Goal: Contribute content: Contribute content

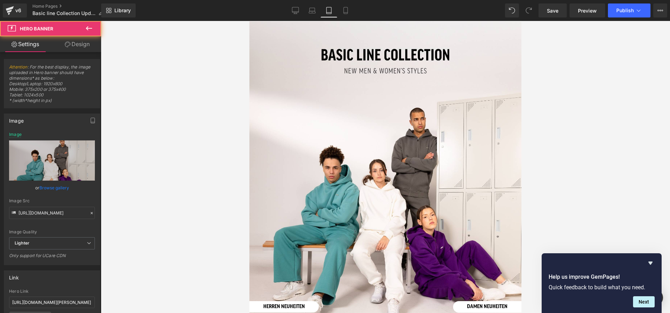
click at [324, 110] on div at bounding box center [386, 180] width 272 height 318
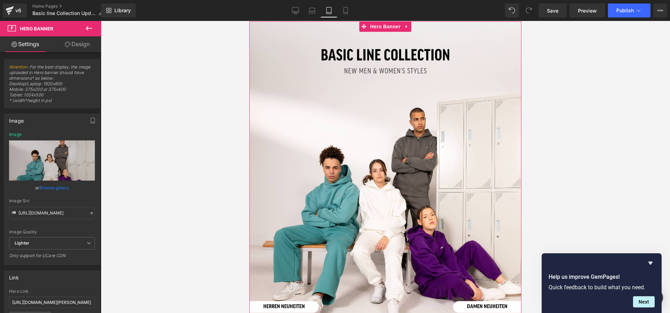
click at [63, 186] on link "Browse gallery" at bounding box center [54, 187] width 30 height 12
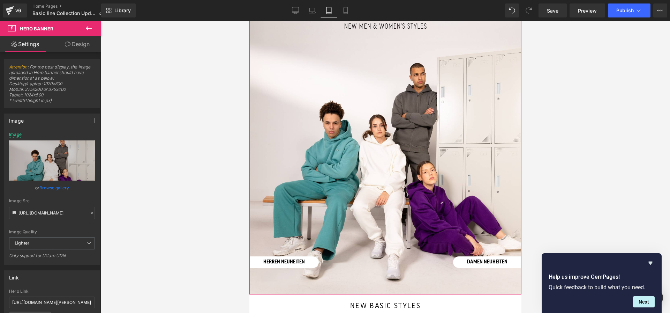
scroll to position [61, 0]
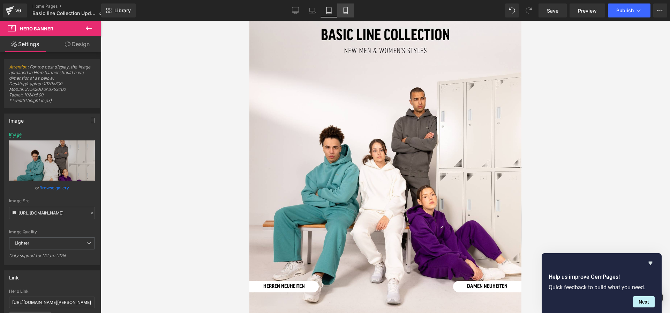
click at [345, 12] on icon at bounding box center [345, 10] width 7 height 7
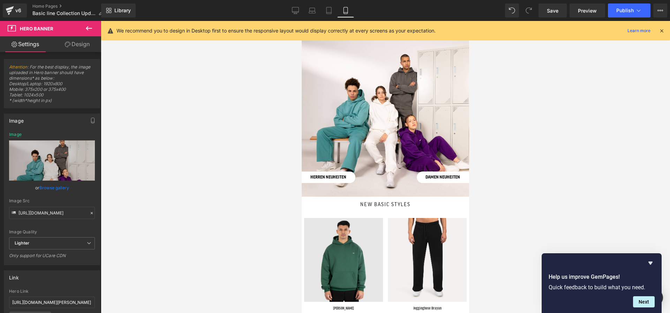
scroll to position [0, 0]
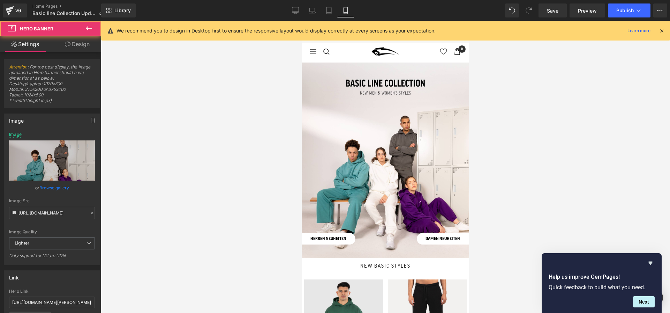
click at [351, 99] on div at bounding box center [386, 159] width 168 height 195
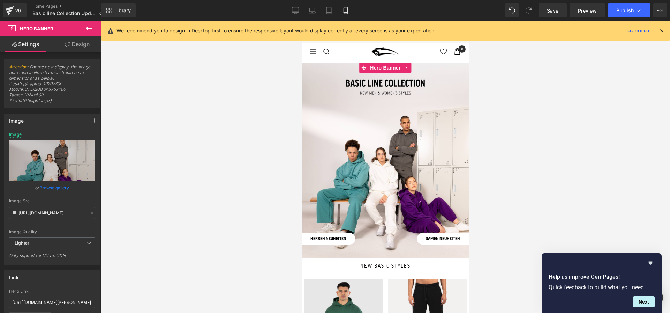
click at [314, 88] on div at bounding box center [386, 159] width 168 height 195
click at [64, 189] on link "Browse gallery" at bounding box center [54, 187] width 30 height 12
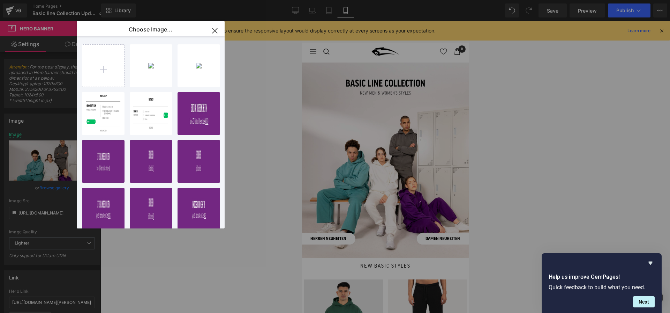
type input "C:\fakepath\gym and streetwear (4).jpg"
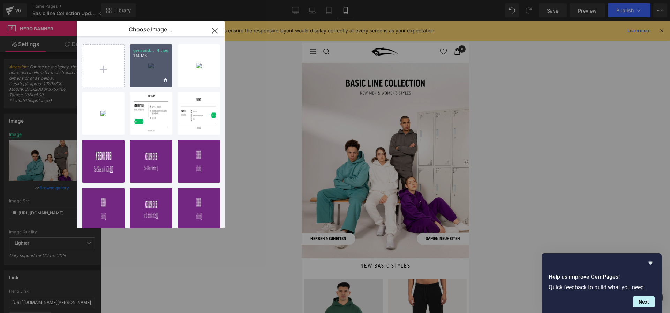
click at [161, 72] on div "gym and... _4_.jpg 1.14 MB" at bounding box center [151, 65] width 43 height 43
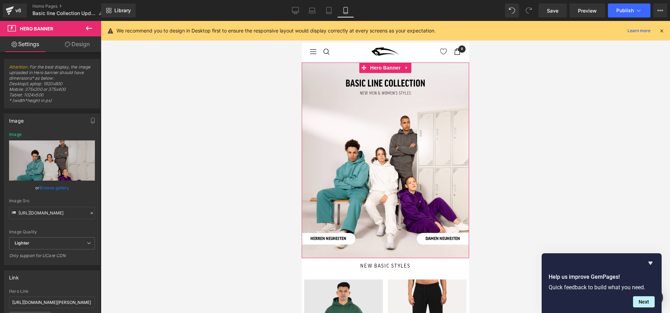
click at [55, 190] on link "Browse gallery" at bounding box center [54, 187] width 30 height 12
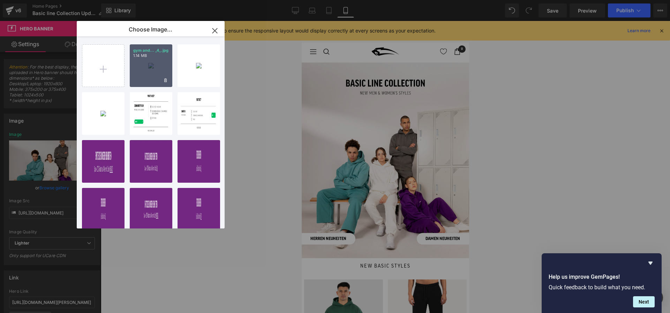
click at [146, 62] on div "gym and... _4_.jpg 1.14 MB" at bounding box center [151, 65] width 43 height 43
type input "[URL][DOMAIN_NAME]"
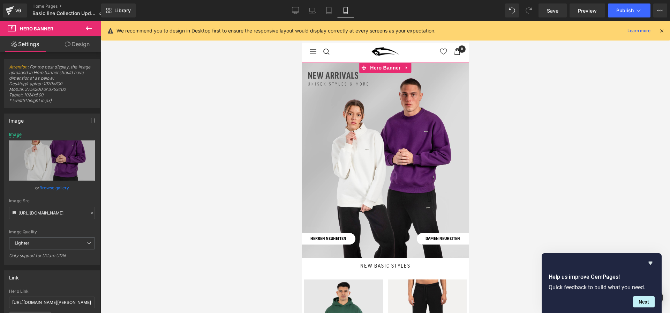
click at [80, 43] on link "Design" at bounding box center [77, 44] width 51 height 16
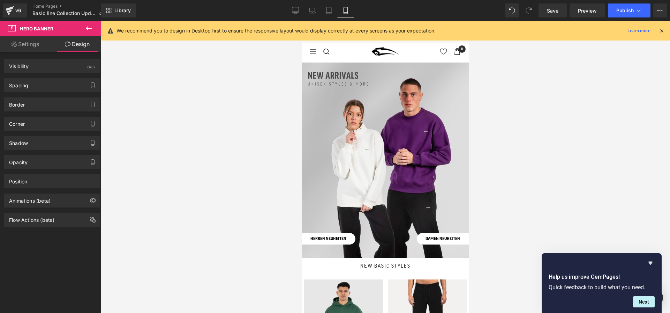
click at [91, 27] on icon at bounding box center [89, 28] width 8 height 8
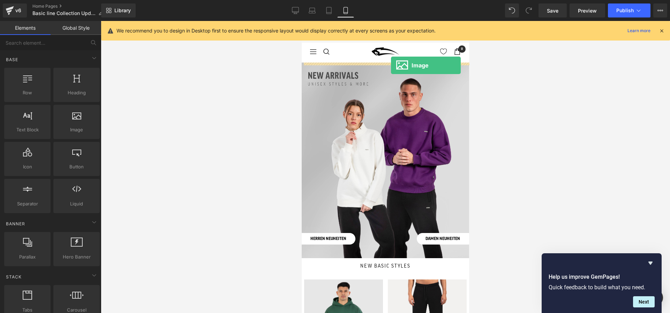
drag, startPoint x: 370, startPoint y: 147, endPoint x: 391, endPoint y: 65, distance: 84.7
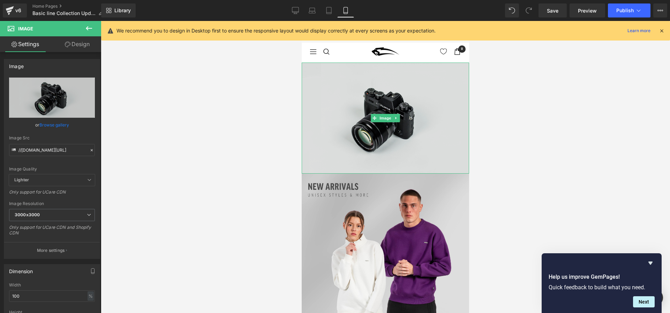
click at [321, 68] on img at bounding box center [386, 117] width 168 height 111
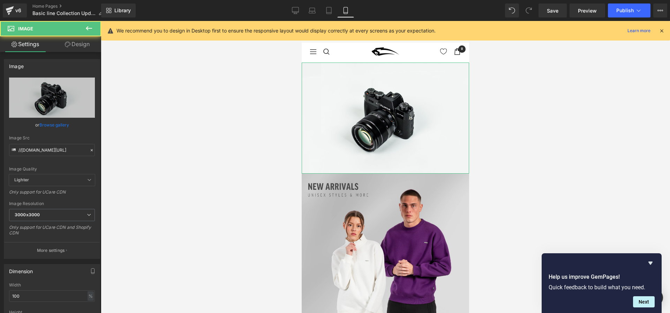
click at [84, 45] on link "Design" at bounding box center [77, 44] width 51 height 16
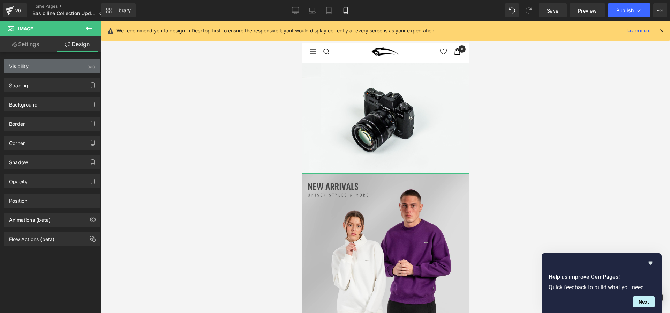
click at [50, 63] on div "Visibility (All)" at bounding box center [52, 65] width 96 height 13
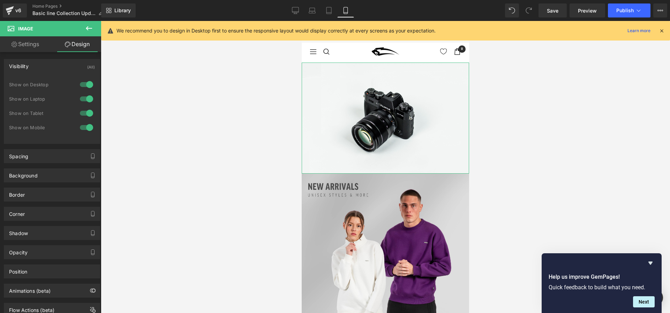
click at [83, 86] on div at bounding box center [86, 84] width 17 height 11
click at [85, 99] on div at bounding box center [86, 98] width 17 height 11
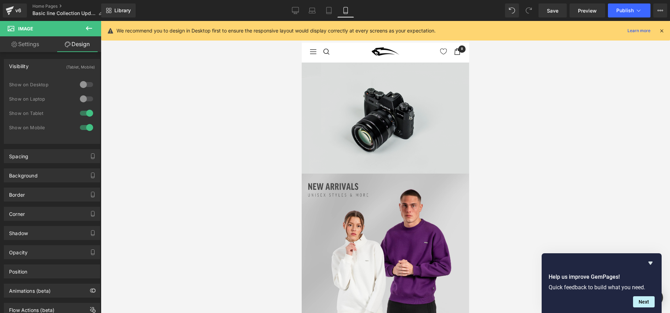
click at [352, 92] on img at bounding box center [386, 117] width 168 height 111
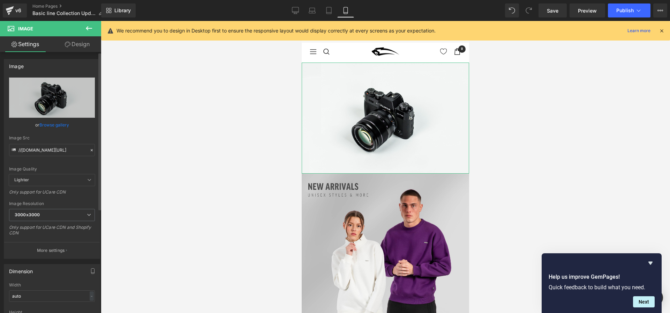
click at [45, 127] on link "Browse gallery" at bounding box center [54, 125] width 30 height 12
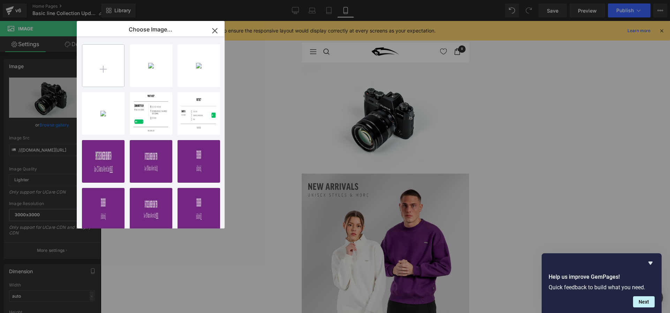
type input "C:\fakepath\NEWAR.jpg"
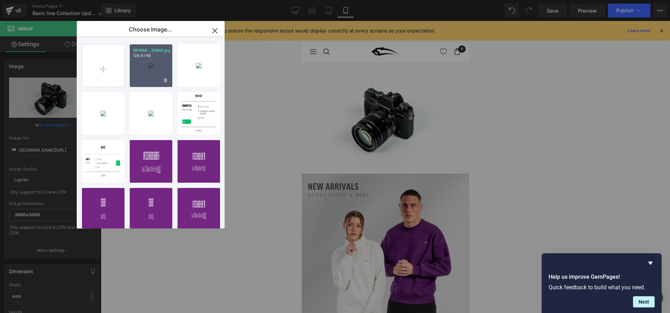
click at [155, 67] on div "NEWAR...EWAR.jpg 128.91 KB" at bounding box center [151, 65] width 43 height 43
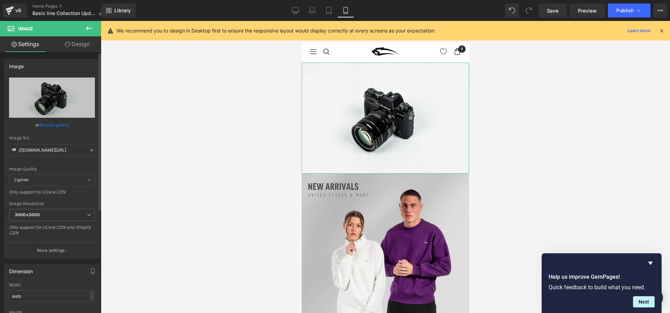
click at [56, 124] on link "Browse gallery" at bounding box center [54, 125] width 30 height 12
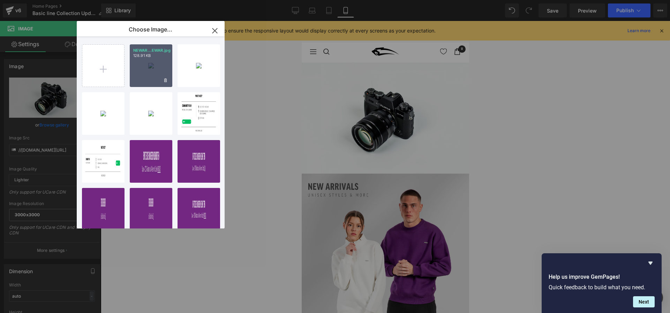
click at [156, 64] on div "NEWAR...EWAR.jpg 128.91 KB" at bounding box center [151, 65] width 43 height 43
type input "[URL][DOMAIN_NAME]"
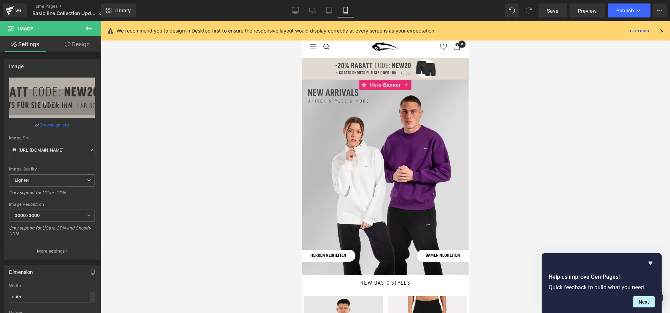
scroll to position [1, 0]
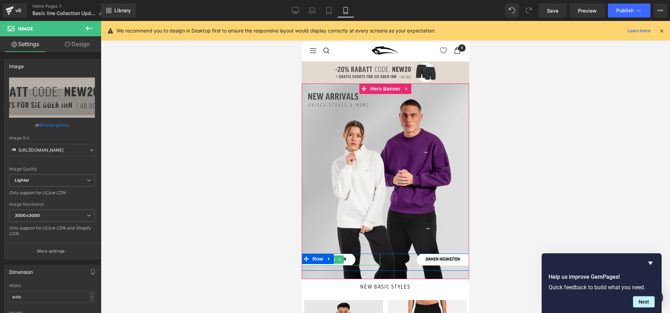
click at [348, 260] on link "herren neuheiten" at bounding box center [329, 259] width 54 height 12
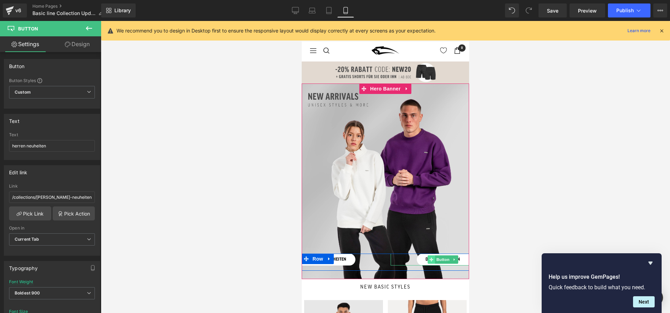
click at [428, 260] on span at bounding box center [431, 259] width 7 height 8
click at [341, 257] on icon at bounding box center [340, 259] width 4 height 4
click at [361, 259] on div "herren neuheiten" at bounding box center [341, 259] width 79 height 12
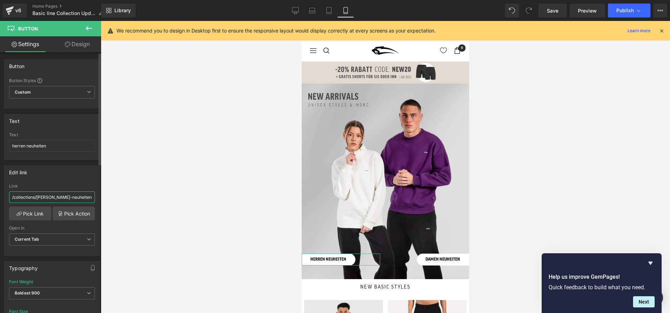
click at [39, 197] on input "/collections/[PERSON_NAME]-neuheiten" at bounding box center [52, 197] width 86 height 12
drag, startPoint x: 49, startPoint y: 196, endPoint x: 37, endPoint y: 199, distance: 12.9
click at [36, 199] on input "/collections/[PERSON_NAME]-neuheiten" at bounding box center [52, 197] width 86 height 12
type input "/collections/DAMEN-neuheiten"
click at [15, 145] on input "herren neuheiten" at bounding box center [52, 146] width 86 height 12
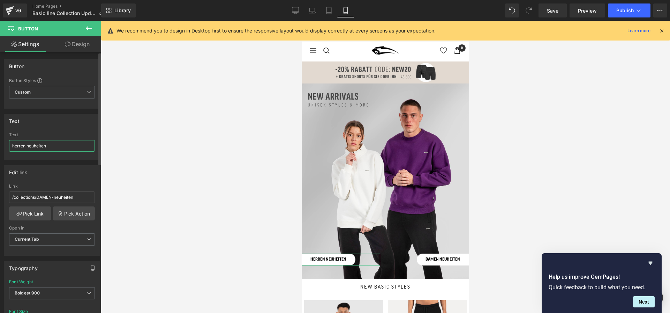
click at [15, 145] on input "herren neuheiten" at bounding box center [52, 146] width 86 height 12
type input "damen neuheiten"
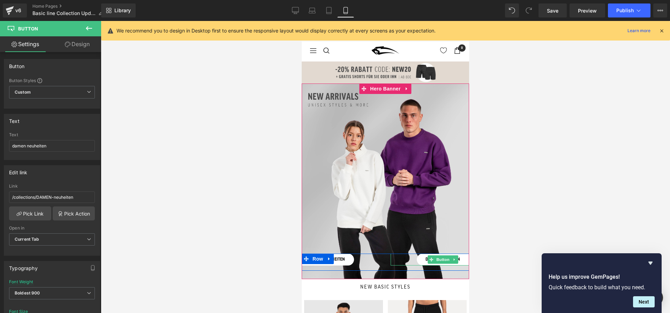
click at [462, 260] on link "damen neuheiten" at bounding box center [443, 259] width 52 height 12
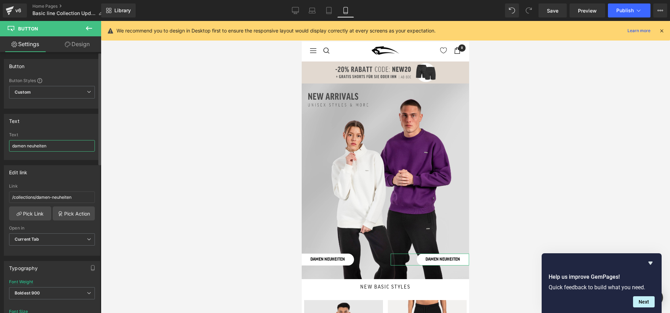
click at [22, 146] on input "damen neuheiten" at bounding box center [52, 146] width 86 height 12
type input "herren neuheiten"
drag, startPoint x: 50, startPoint y: 197, endPoint x: 39, endPoint y: 197, distance: 10.8
click at [39, 197] on input "/collections/damen-neuheiten" at bounding box center [52, 197] width 86 height 12
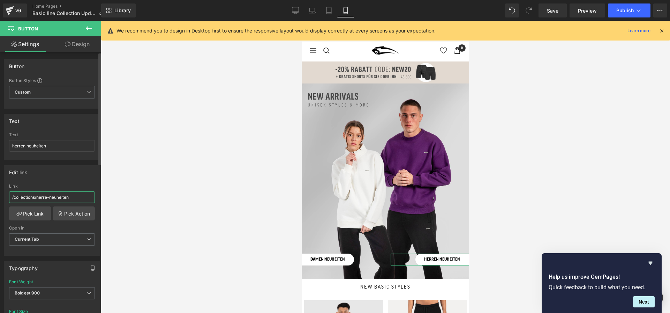
type input "/collections/[PERSON_NAME]-neuheiten"
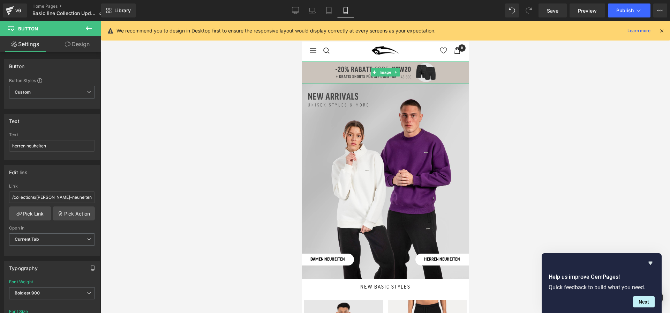
click at [338, 71] on img at bounding box center [386, 72] width 168 height 22
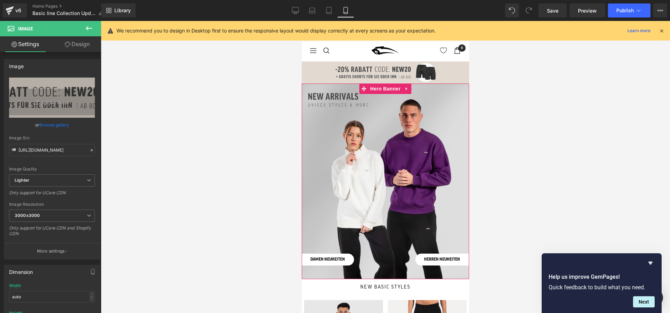
click at [388, 156] on div at bounding box center [386, 180] width 168 height 195
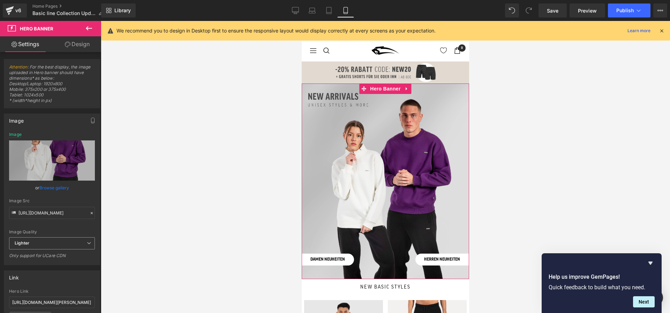
scroll to position [52, 0]
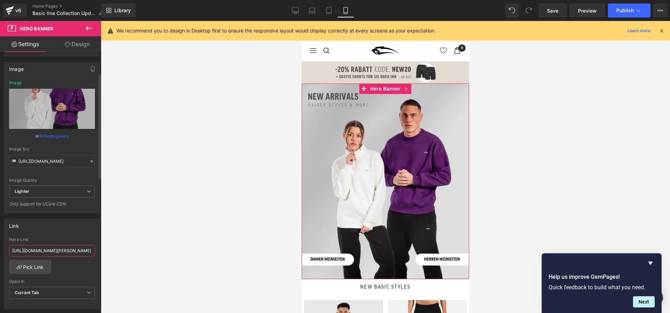
click at [71, 253] on input "[URL][DOMAIN_NAME][PERSON_NAME]" at bounding box center [52, 251] width 86 height 12
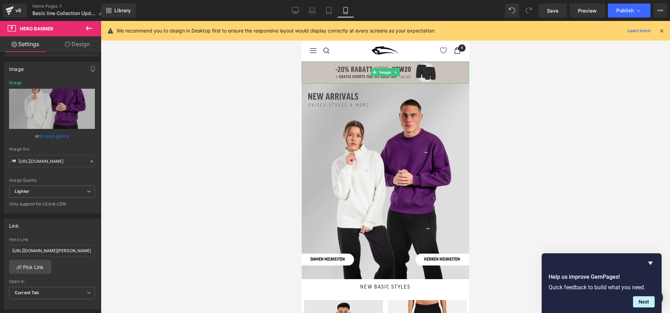
click at [355, 69] on img at bounding box center [386, 72] width 168 height 22
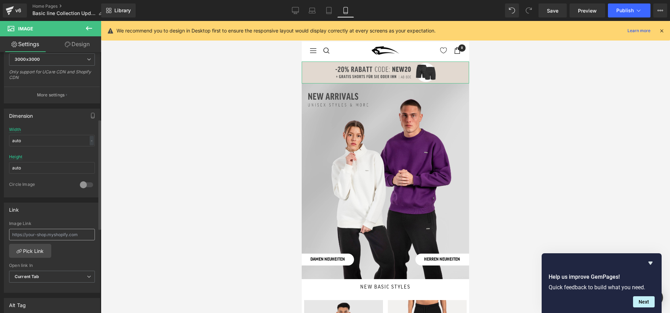
scroll to position [158, 0]
click at [50, 239] on div "Image Link" at bounding box center [52, 230] width 86 height 23
click at [55, 229] on input "text" at bounding box center [52, 233] width 86 height 12
paste input "[URL][DOMAIN_NAME][PERSON_NAME]"
type input "[URL][DOMAIN_NAME][PERSON_NAME]"
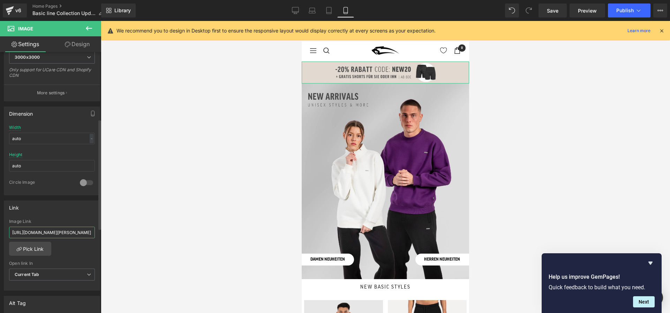
scroll to position [0, 24]
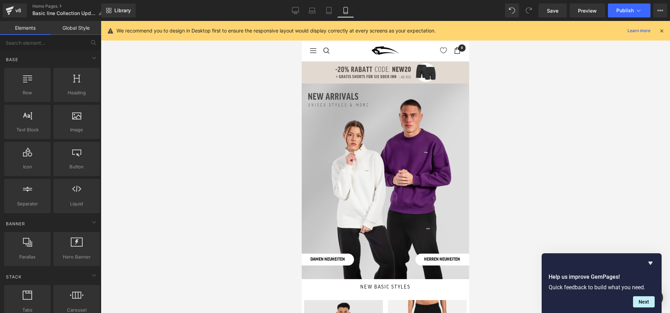
click at [558, 71] on div at bounding box center [386, 167] width 570 height 292
click at [554, 9] on span "Save" at bounding box center [553, 10] width 12 height 7
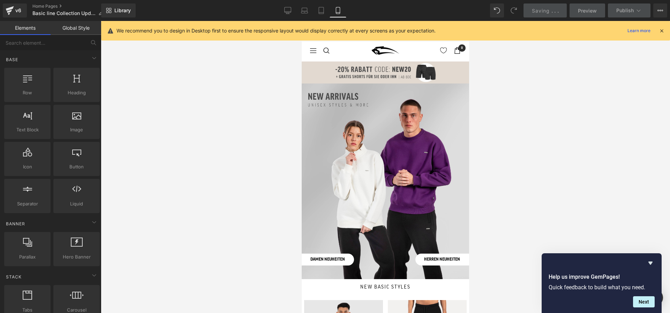
click at [663, 31] on icon at bounding box center [662, 31] width 6 height 6
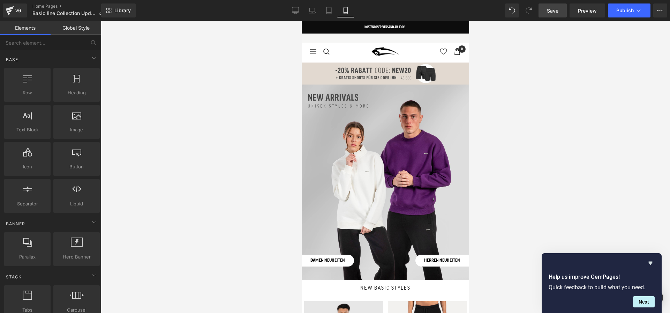
click at [613, 189] on div at bounding box center [386, 167] width 570 height 292
click at [329, 13] on icon at bounding box center [329, 13] width 5 height 0
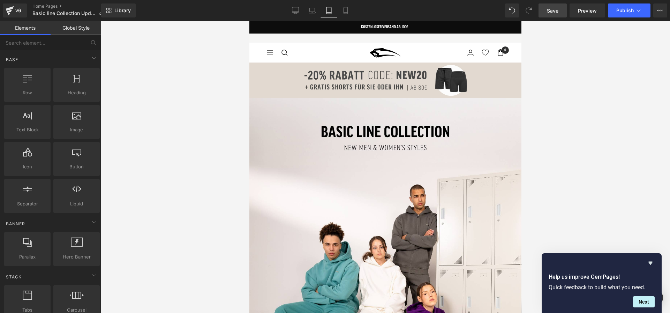
scroll to position [42, 0]
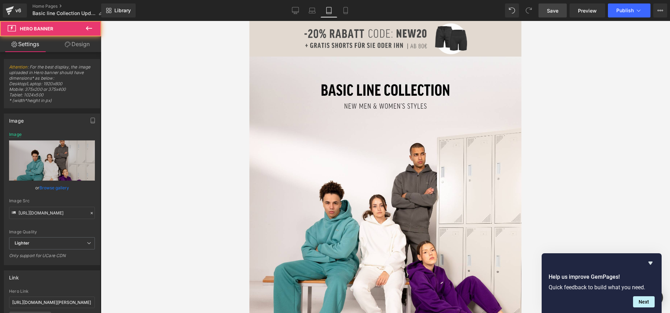
click at [338, 97] on div at bounding box center [386, 216] width 272 height 318
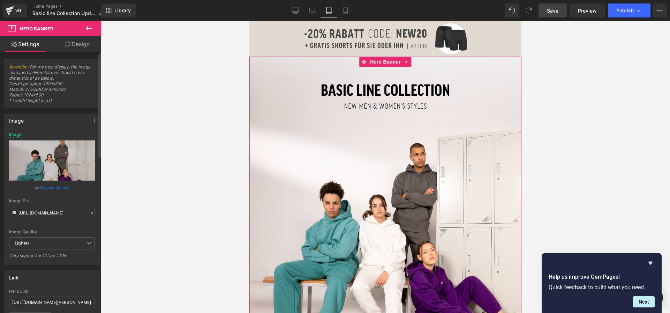
click at [60, 188] on link "Browse gallery" at bounding box center [54, 187] width 30 height 12
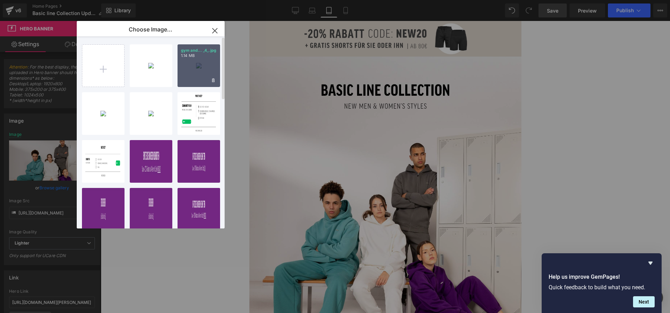
click at [204, 80] on div "gym and... _4_.jpg 1.14 MB" at bounding box center [199, 65] width 43 height 43
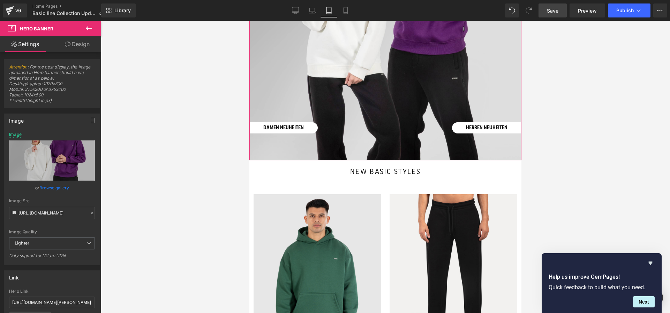
scroll to position [257, 0]
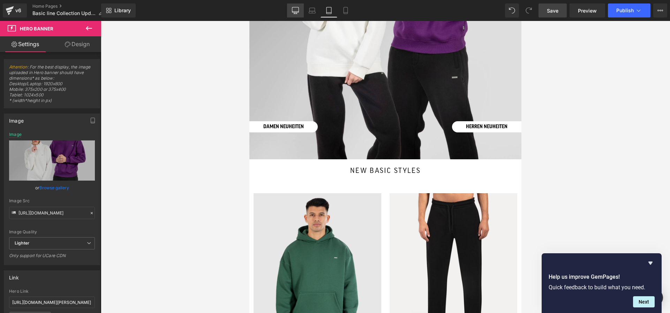
click at [292, 9] on icon at bounding box center [295, 10] width 7 height 7
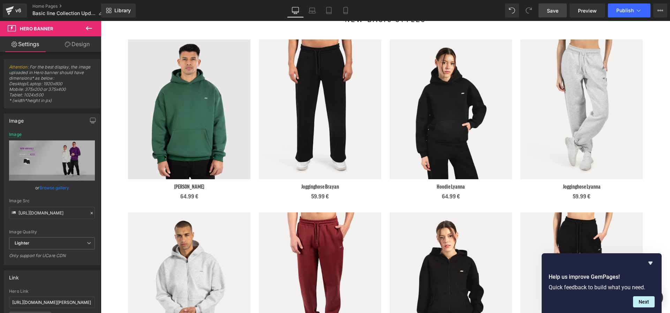
scroll to position [284, 0]
click at [551, 8] on span "Save" at bounding box center [553, 10] width 12 height 7
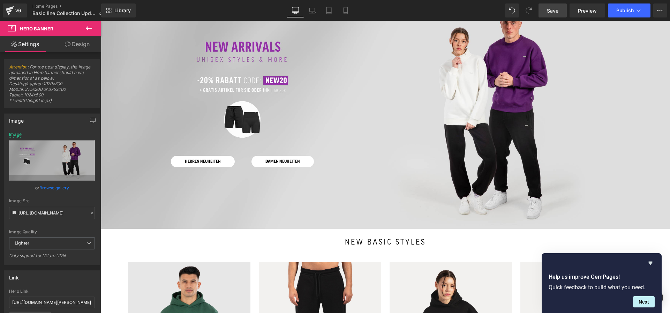
scroll to position [62, 0]
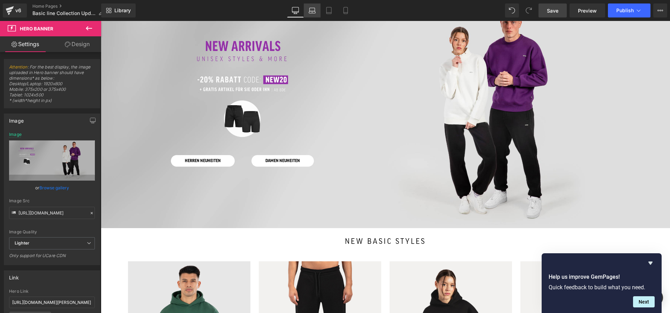
click at [312, 11] on icon at bounding box center [312, 12] width 7 height 2
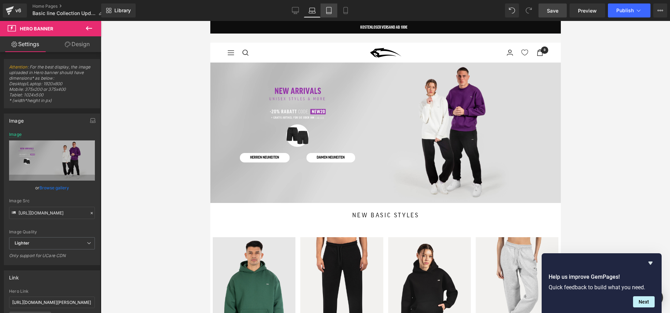
click at [331, 12] on icon at bounding box center [329, 10] width 7 height 7
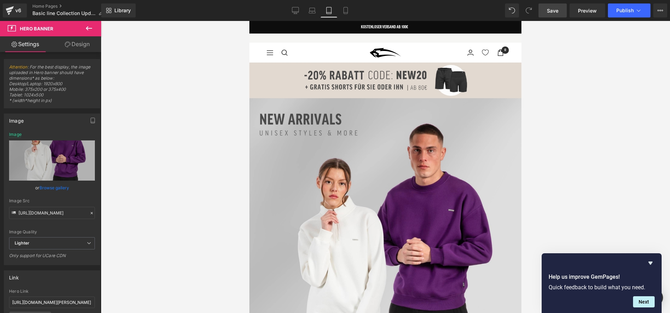
scroll to position [36, 0]
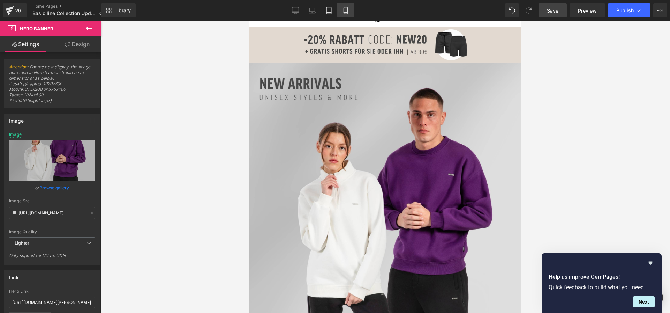
click at [344, 10] on icon at bounding box center [346, 10] width 4 height 7
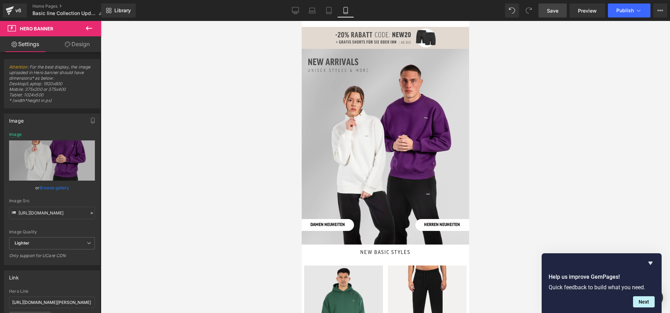
scroll to position [22, 0]
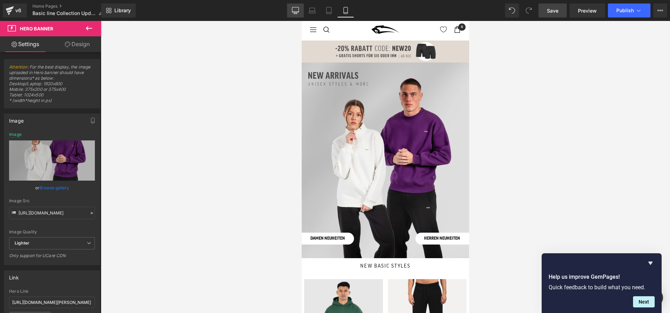
click at [298, 14] on icon at bounding box center [295, 10] width 7 height 7
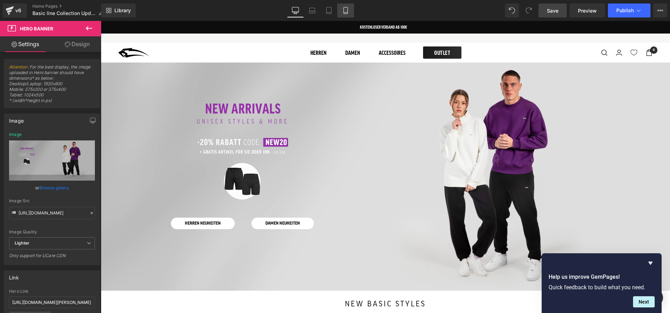
click at [348, 11] on icon at bounding box center [346, 10] width 4 height 7
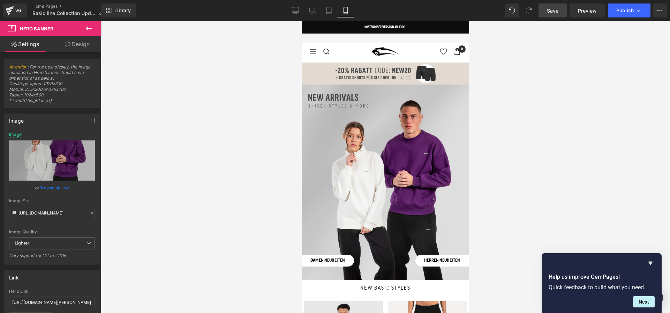
type input "[URL][DOMAIN_NAME]"
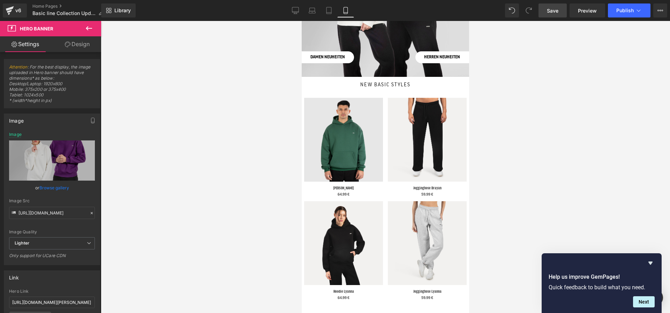
scroll to position [204, 0]
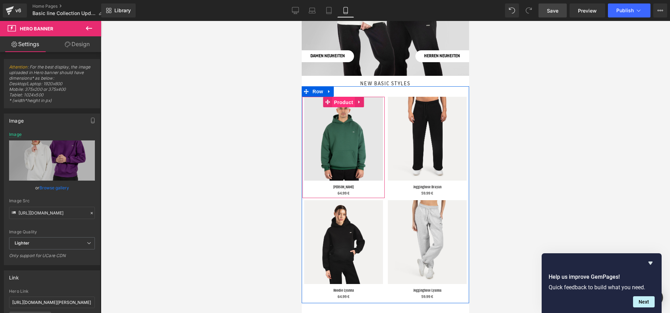
click at [345, 104] on span "Product" at bounding box center [344, 102] width 23 height 10
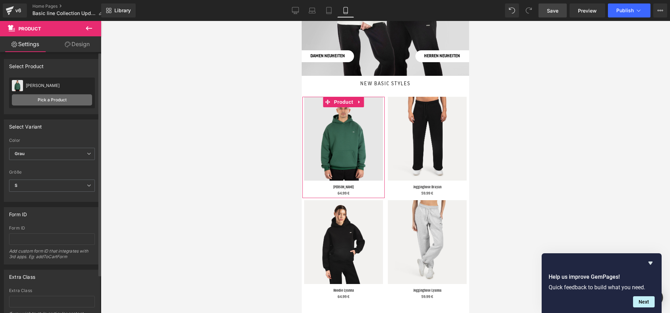
click at [43, 102] on link "Pick a Product" at bounding box center [52, 99] width 80 height 11
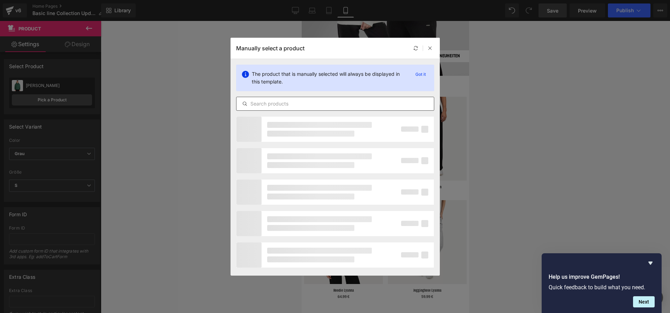
click at [272, 106] on input "text" at bounding box center [336, 103] width 198 height 8
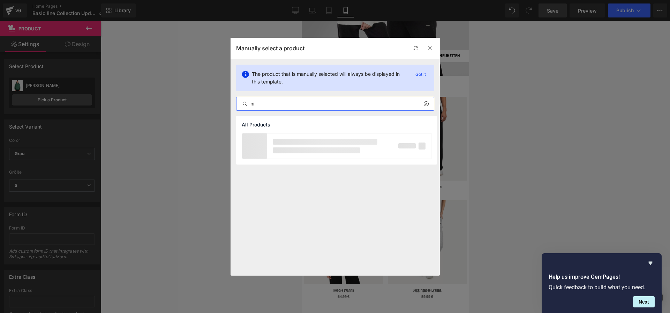
type input "n"
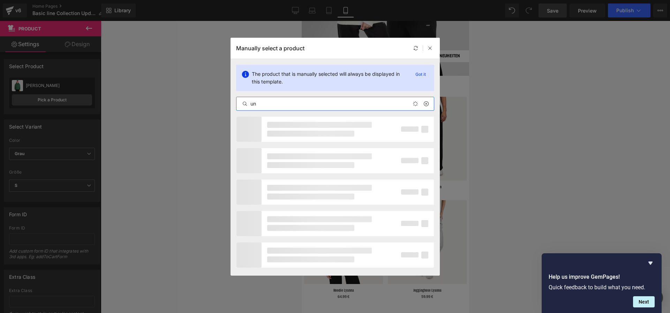
type input "u"
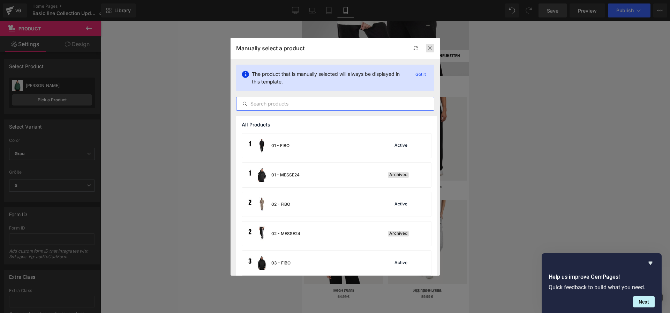
click at [431, 46] on icon at bounding box center [430, 48] width 5 height 5
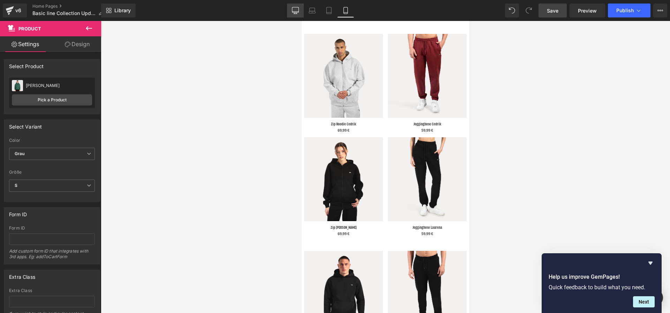
click at [293, 9] on icon at bounding box center [295, 10] width 7 height 7
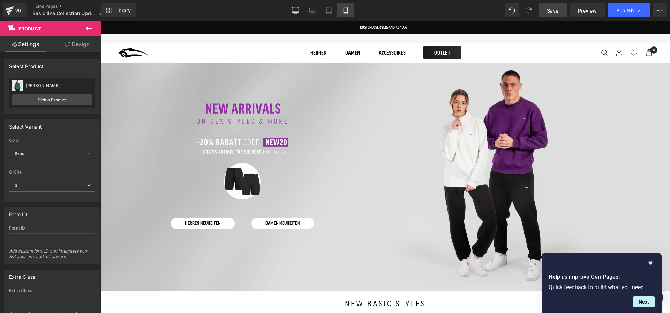
click at [348, 10] on icon at bounding box center [346, 10] width 4 height 7
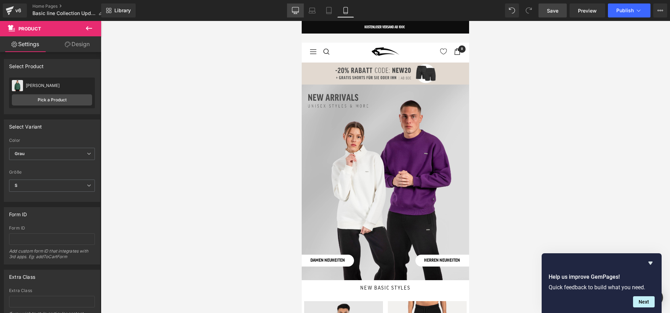
click at [298, 12] on icon at bounding box center [295, 12] width 7 height 0
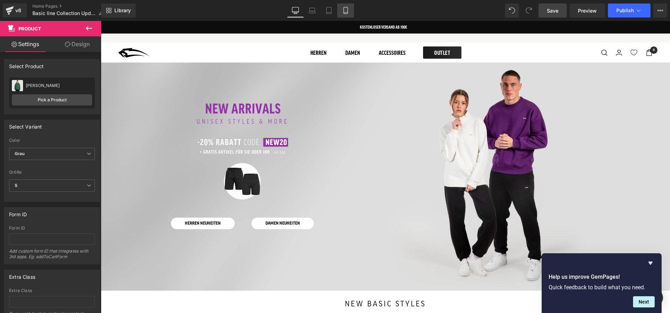
scroll to position [40, 0]
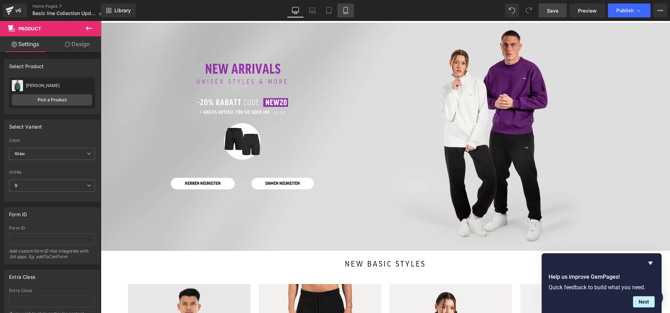
click at [347, 10] on icon at bounding box center [345, 10] width 7 height 7
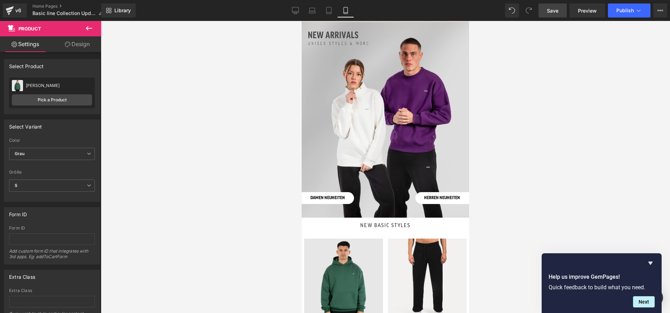
scroll to position [63, 0]
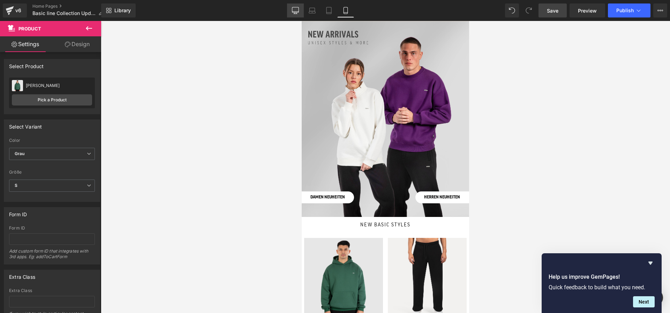
click at [296, 12] on icon at bounding box center [295, 9] width 7 height 5
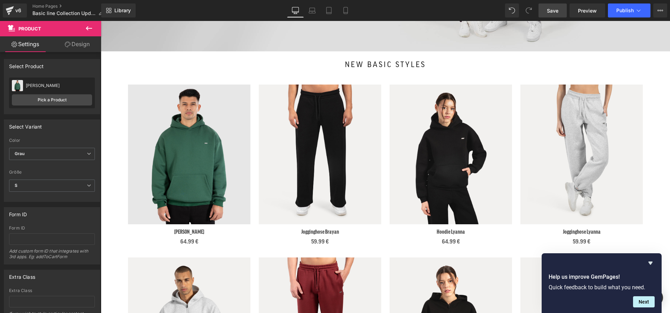
scroll to position [224, 0]
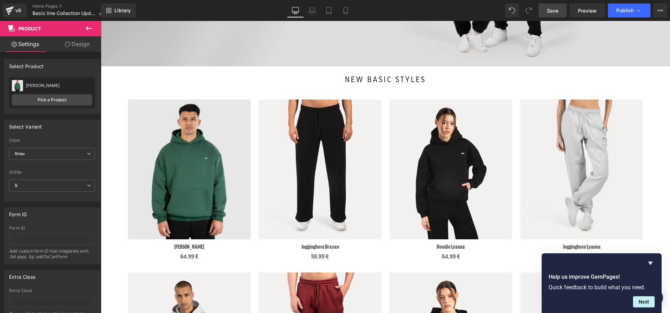
click at [550, 10] on span "Save" at bounding box center [553, 10] width 12 height 7
